Goal: Information Seeking & Learning: Check status

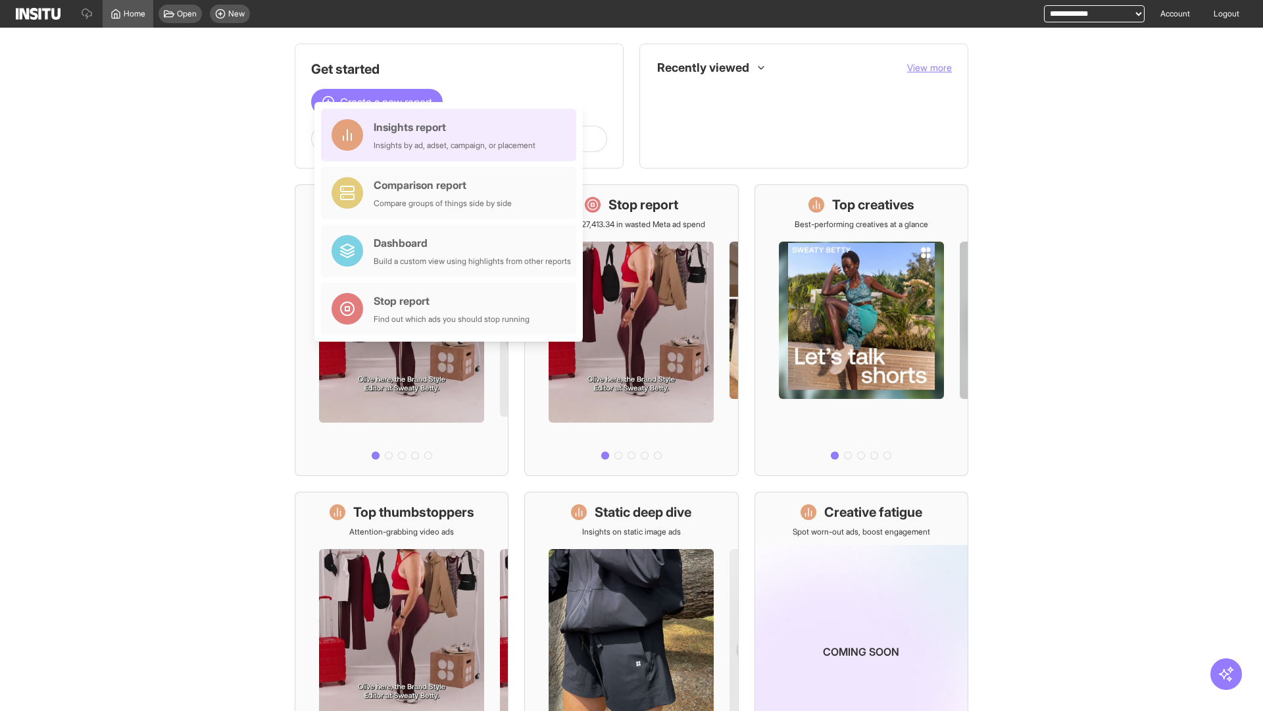
click at [452, 135] on div "Insights report Insights by ad, adset, campaign, or placement" at bounding box center [455, 135] width 162 height 32
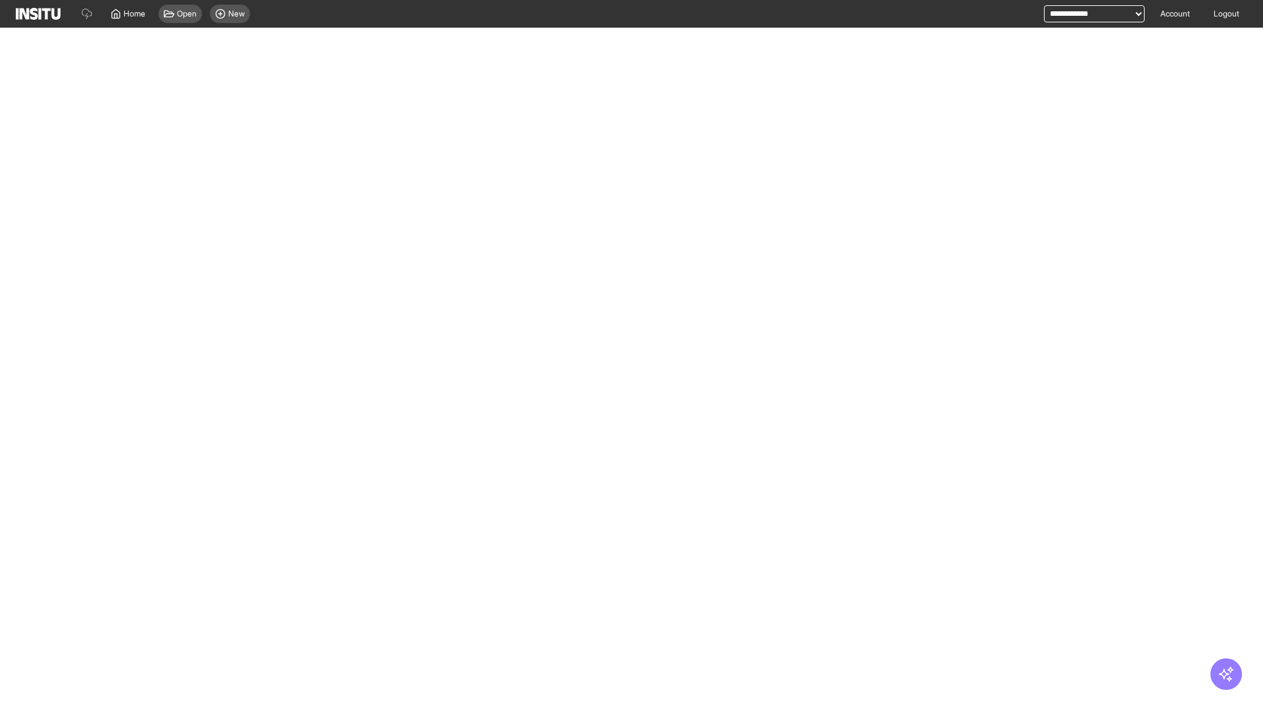
select select "**"
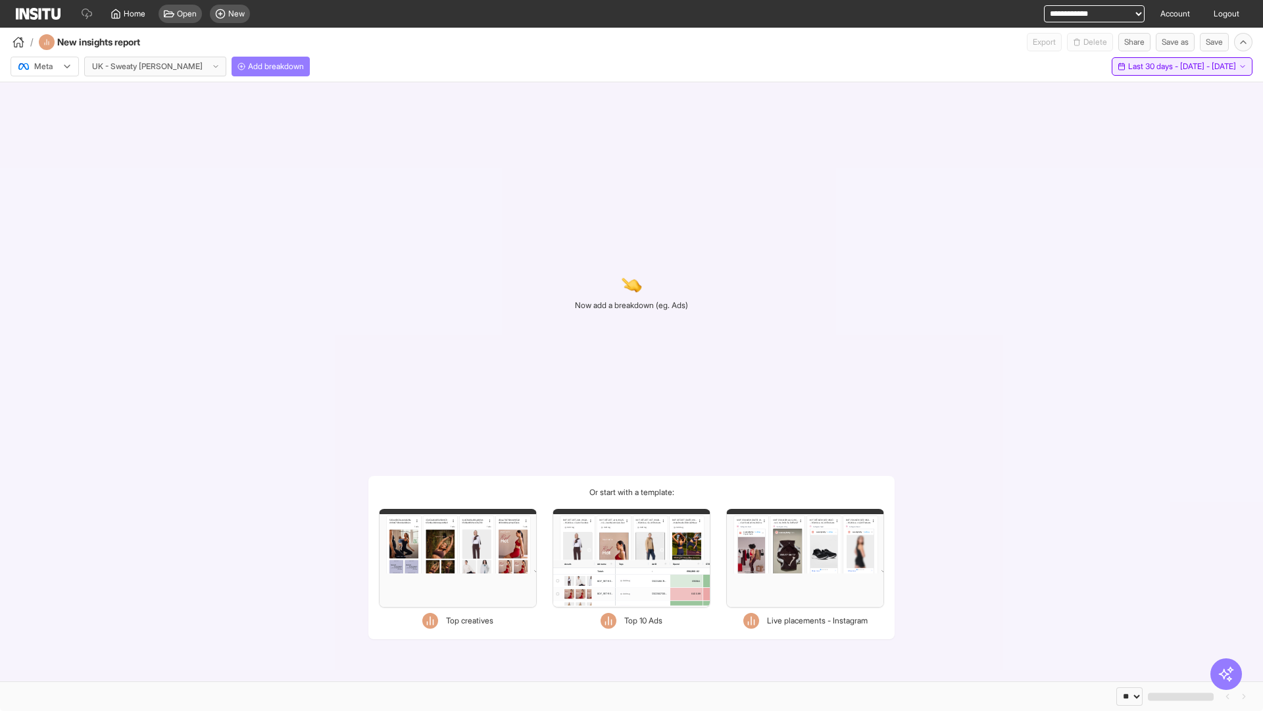
click at [1155, 66] on span "Last 30 days - [DATE] - [DATE]" at bounding box center [1183, 66] width 108 height 11
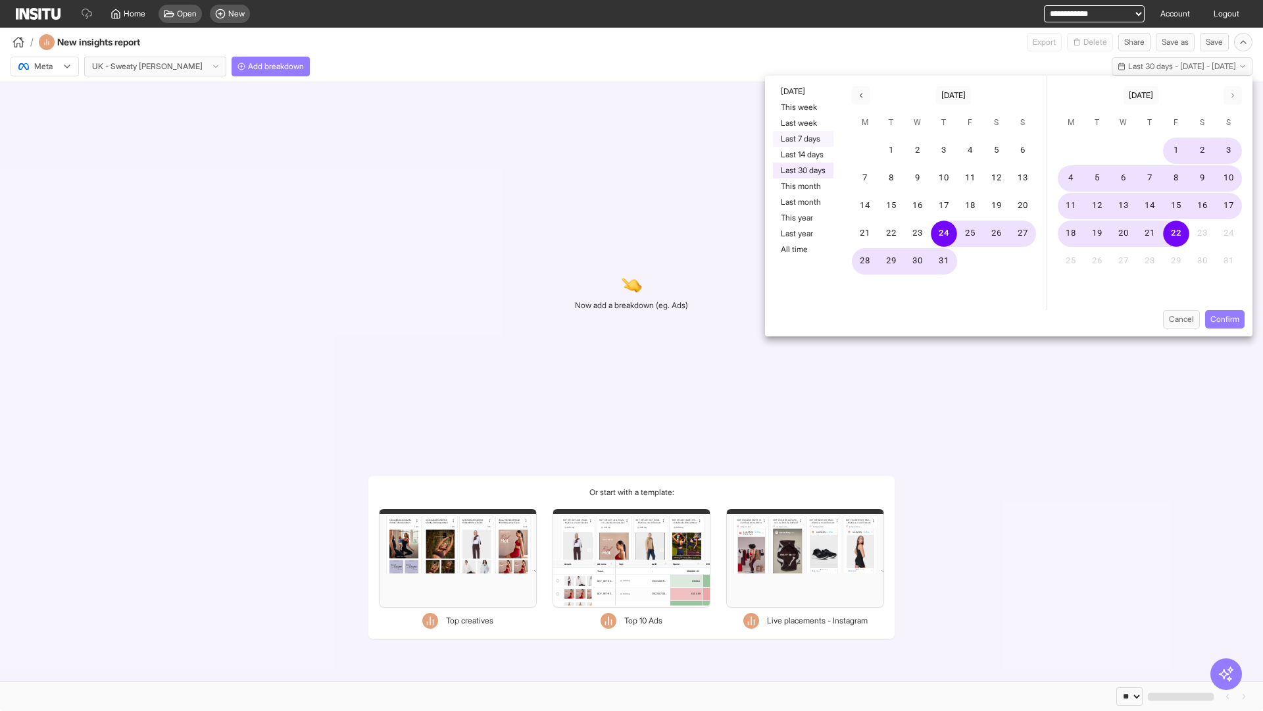
click at [802, 139] on button "Last 7 days" at bounding box center [803, 139] width 61 height 16
